Goal: Download file/media

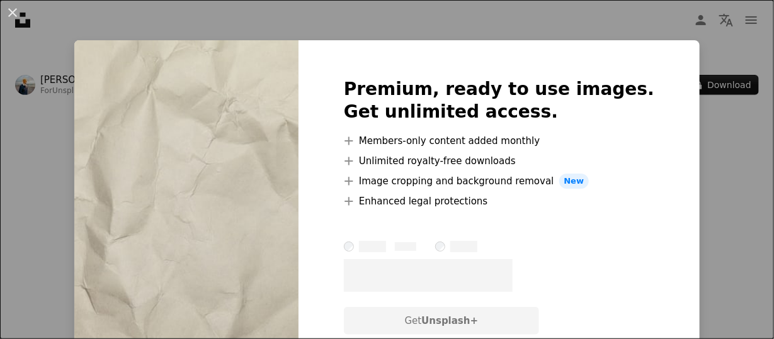
scroll to position [126, 0]
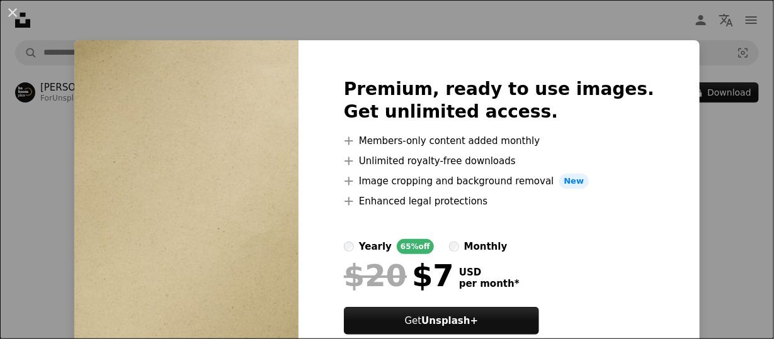
click at [696, 150] on div "An X shape Premium, ready to use images. Get unlimited access. A plus sign Memb…" at bounding box center [387, 169] width 774 height 339
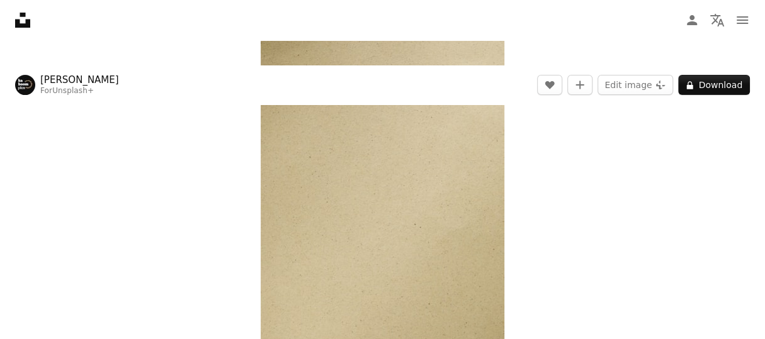
scroll to position [189, 0]
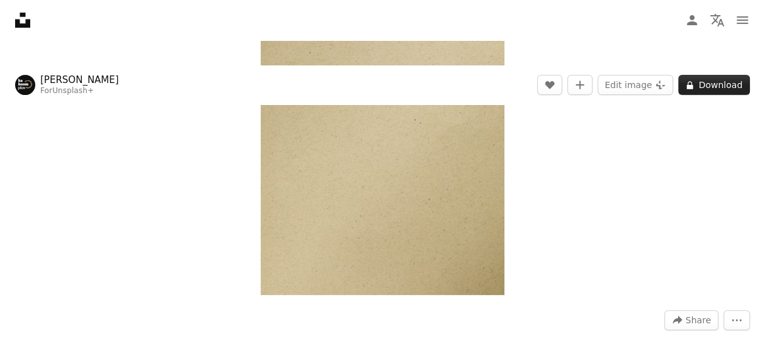
click at [720, 83] on button "A lock Download" at bounding box center [714, 85] width 72 height 20
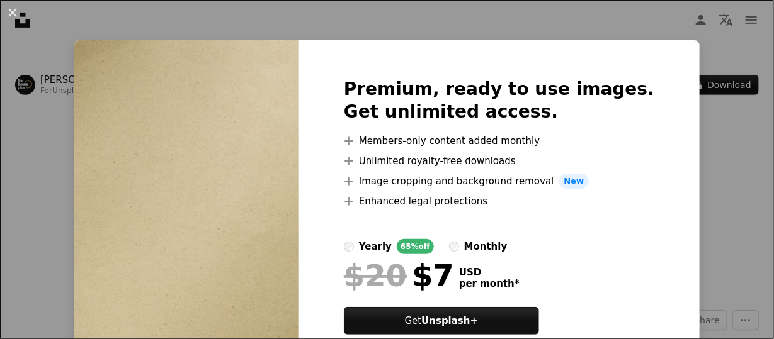
click at [724, 169] on div "An X shape Premium, ready to use images. Get unlimited access. A plus sign Memb…" at bounding box center [387, 169] width 774 height 339
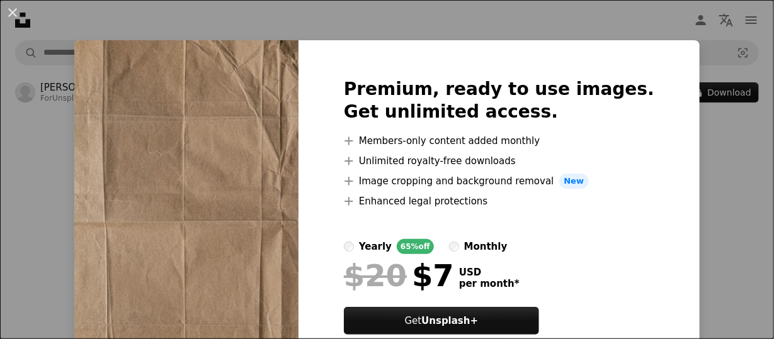
click at [232, 66] on img at bounding box center [186, 221] width 224 height 363
click at [226, 23] on div "An X shape Premium, ready to use images. Get unlimited access. A plus sign Memb…" at bounding box center [387, 169] width 774 height 339
